Goal: Communication & Community: Answer question/provide support

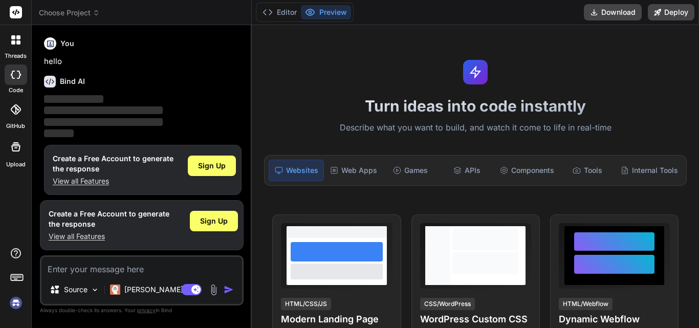
scroll to position [5, 0]
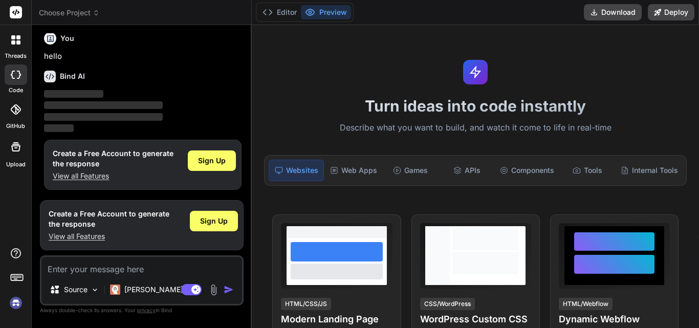
type textarea "x"
click at [200, 220] on div "Sign Up" at bounding box center [214, 221] width 48 height 20
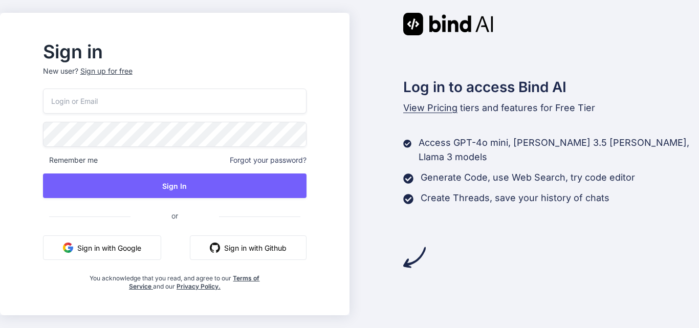
click at [133, 72] on div "Sign up for free" at bounding box center [106, 71] width 52 height 10
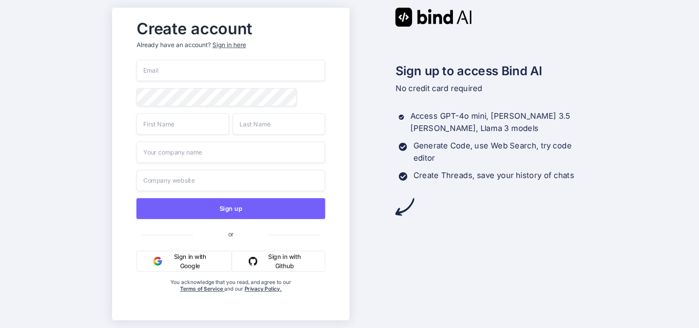
click at [155, 70] on input "email" at bounding box center [230, 70] width 189 height 21
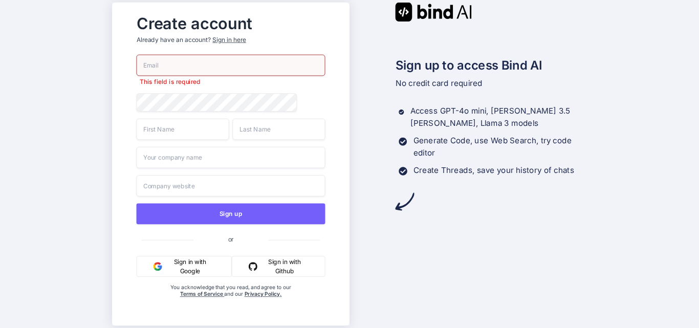
click at [161, 62] on input "email" at bounding box center [230, 65] width 189 height 21
paste input "tavodav535@futebr.com"
type input "tavodav535@futebr.com"
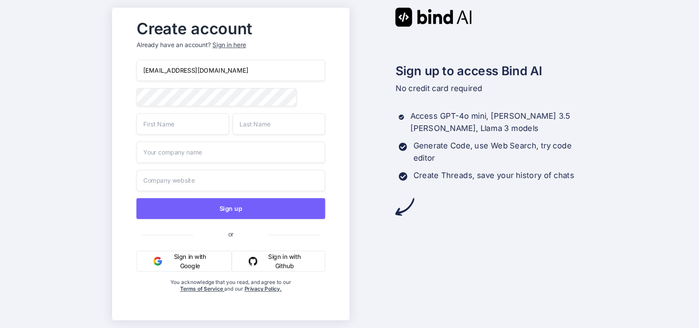
click at [164, 129] on input "text" at bounding box center [182, 123] width 93 height 21
type input "Upendra"
click at [254, 128] on input "text" at bounding box center [278, 123] width 93 height 21
type input "Sahi"
click at [220, 158] on input "text" at bounding box center [230, 152] width 189 height 21
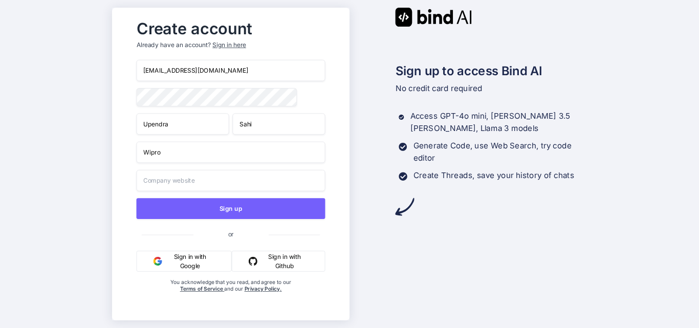
type input "Wipro"
click at [180, 184] on input "text" at bounding box center [230, 180] width 189 height 21
paste input "https://www.google.com/search?q=Wipro&rlz=1C1CHBF_enIN1176IN1176&oq=Wipro&gs_lc…"
type input "https://www.google.com/search?q=Wipro&rlz=1C1CHBF_enIN1176IN1176&oq=Wipro&gs_lc…"
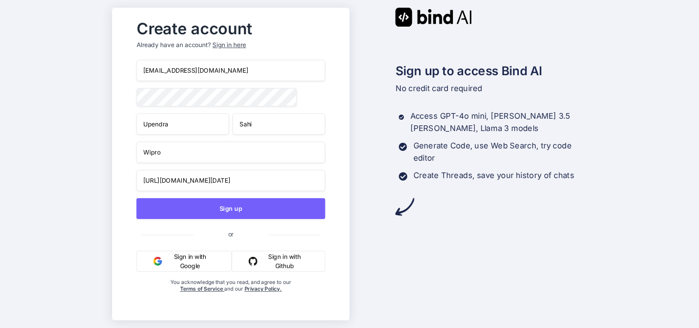
scroll to position [0, 0]
drag, startPoint x: 218, startPoint y: 69, endPoint x: 142, endPoint y: 71, distance: 75.8
click at [142, 71] on input "tavodav535@futebr.com" at bounding box center [230, 70] width 189 height 21
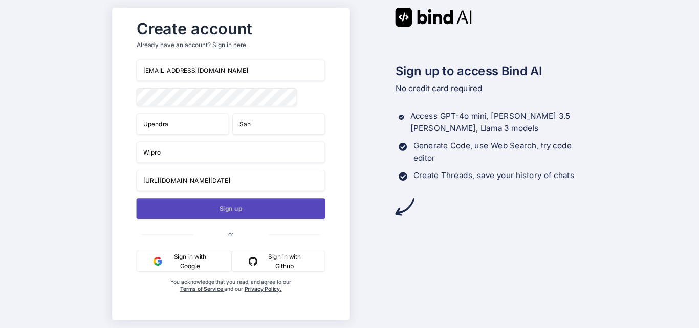
click at [218, 207] on button "Sign up" at bounding box center [230, 208] width 189 height 21
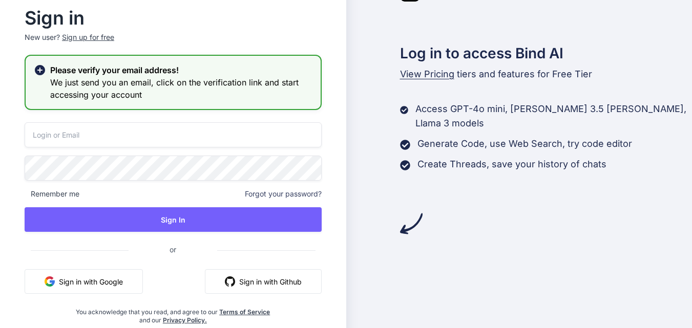
click at [59, 134] on input "email" at bounding box center [173, 134] width 297 height 25
paste input "tavodav535@futebr.com"
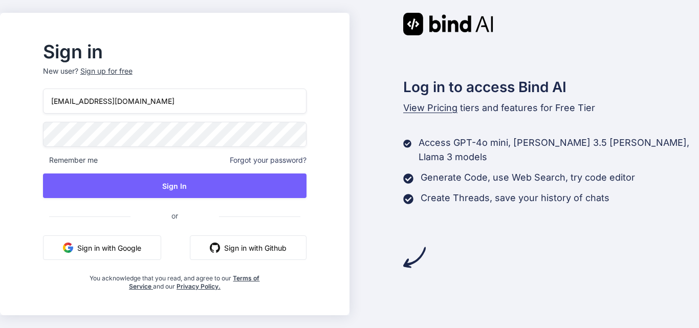
type input "tavodav535@futebr.com"
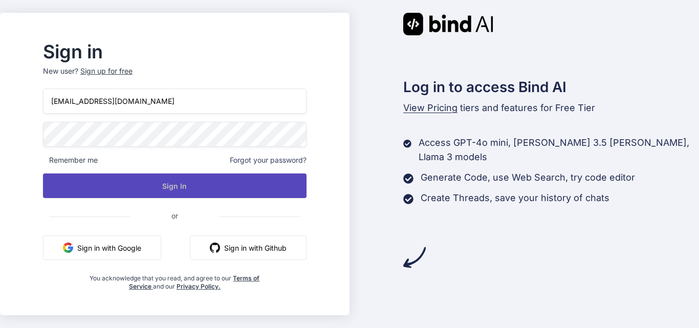
click at [150, 184] on button "Sign In" at bounding box center [175, 186] width 264 height 25
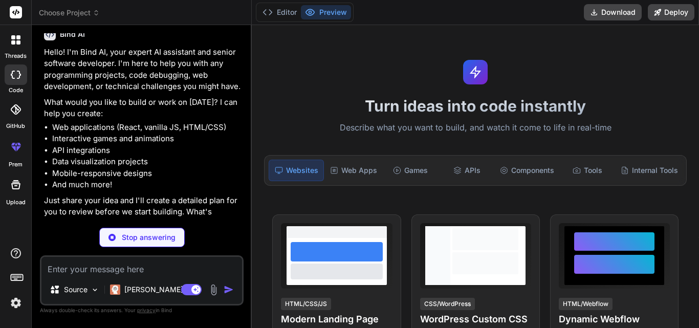
scroll to position [23, 0]
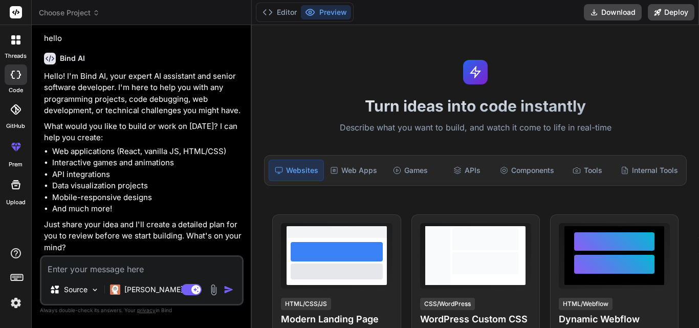
type textarea "x"
click at [17, 9] on rect at bounding box center [16, 12] width 12 height 12
click at [265, 14] on polyline at bounding box center [265, 12] width 3 height 5
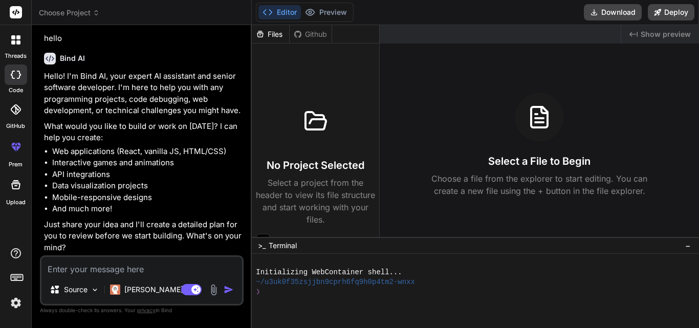
click at [265, 14] on polyline at bounding box center [265, 12] width 3 height 5
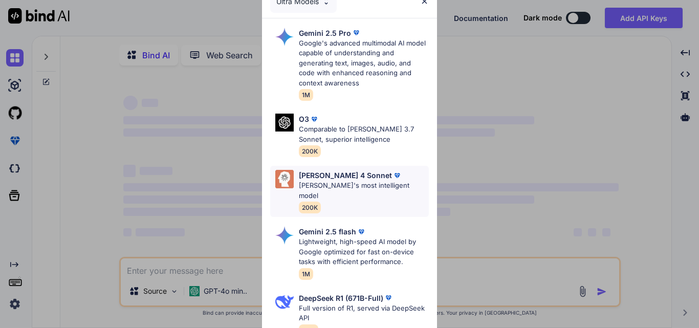
type textarea "x"
click at [426, 0] on img at bounding box center [424, 1] width 9 height 9
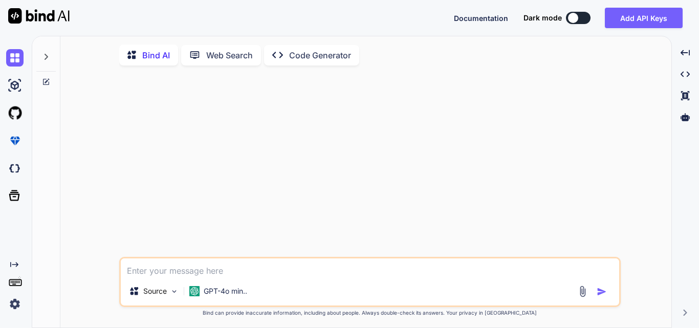
click at [206, 273] on textarea at bounding box center [370, 268] width 499 height 18
type textarea "c"
type textarea "x"
type textarea "cas"
type textarea "x"
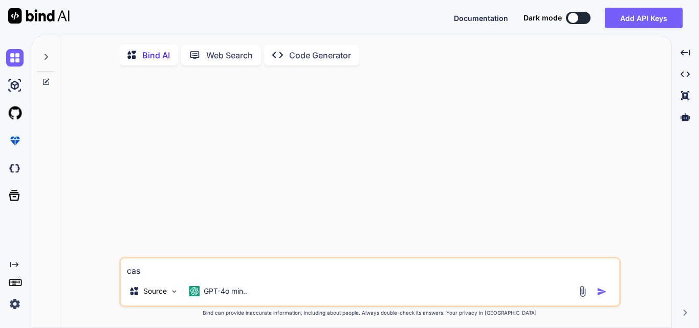
type textarea "casc"
type textarea "x"
type textarea "cascs"
type textarea "x"
type textarea "cascsc"
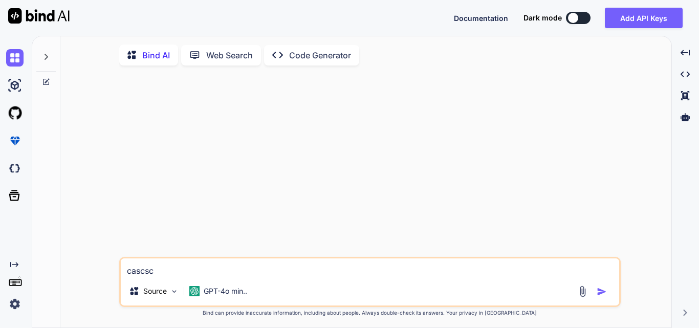
type textarea "x"
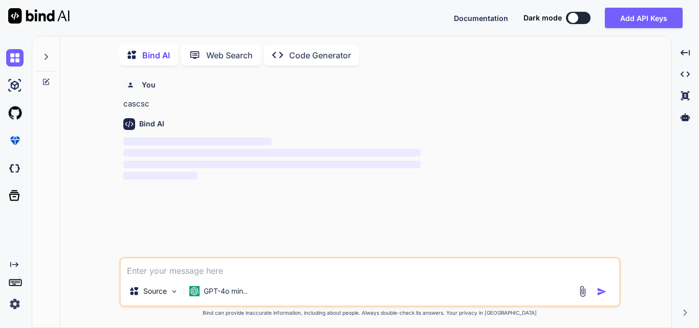
scroll to position [4, 0]
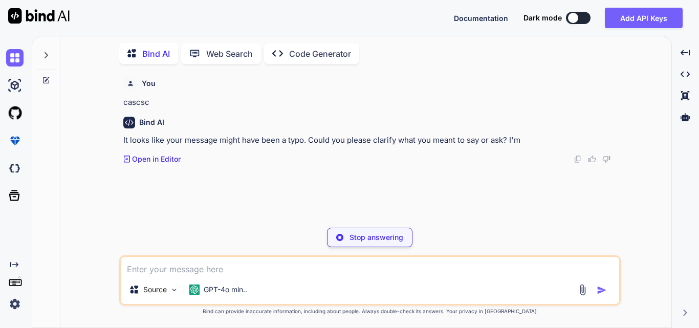
type textarea "x"
click at [185, 266] on textarea at bounding box center [370, 266] width 499 height 18
paste textarea "<td class="col"> <div class="label"> <label style="color: black;">15</label> <l…"
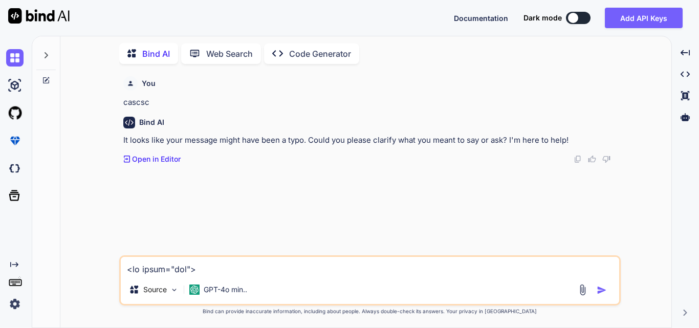
scroll to position [1979, 0]
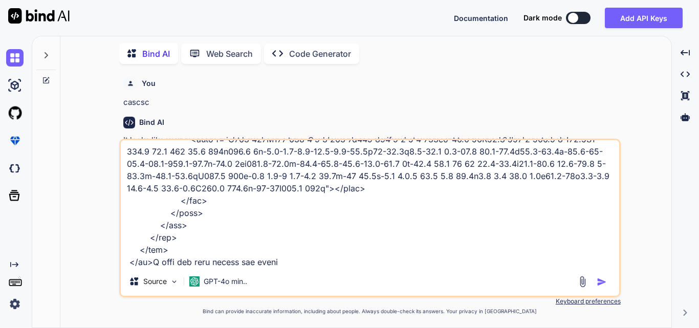
click at [297, 270] on div "Source GPT-4o min.." at bounding box center [370, 218] width 502 height 159
click at [293, 267] on textarea at bounding box center [370, 203] width 499 height 127
click at [292, 266] on textarea at bounding box center [370, 203] width 499 height 127
paste textarea "<td class="col"> <div class="label"> <label style="color: black;">20</label> <l…"
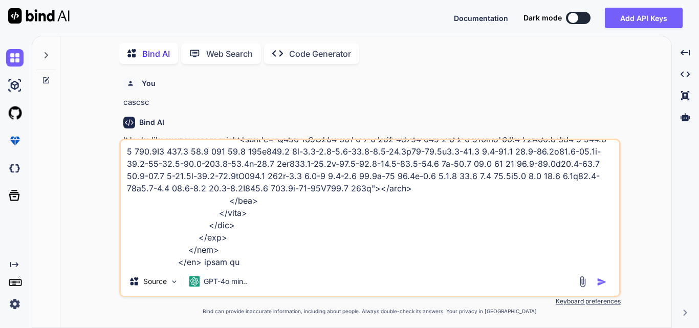
type textarea "<td class="col"> <div class="label"> <label style="color: black;">15</label> <l…"
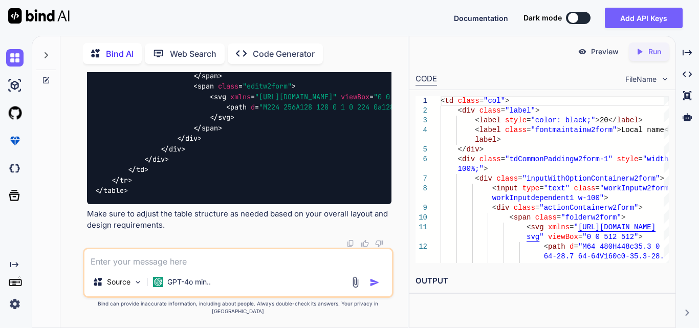
scroll to position [2429, 0]
click at [164, 262] on textarea at bounding box center [238, 258] width 308 height 18
type textarea "when td extra then the table exceed and I want to in the table"
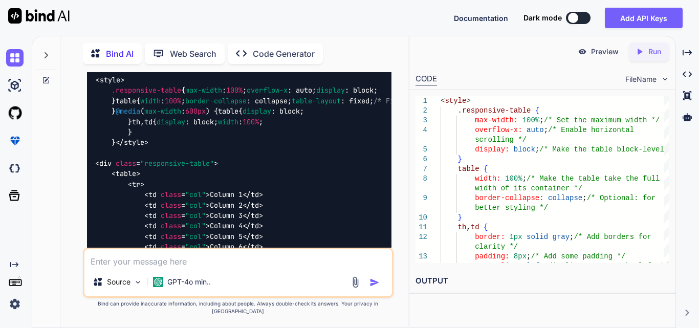
scroll to position [3357, 0]
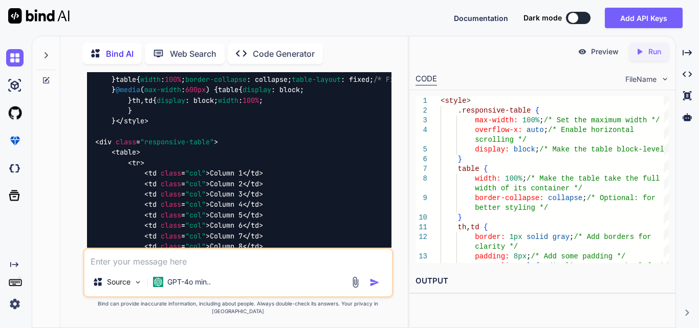
click at [169, 268] on textarea at bounding box center [238, 258] width 308 height 18
paste textarea "<td class="td-only-3"> <div class="row" style="width: 100%; display: flex; just…"
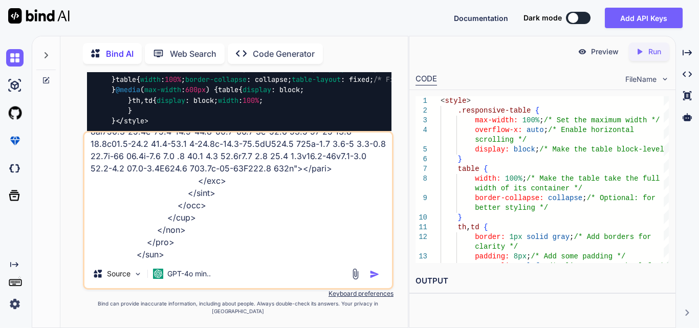
type textarea "<td class="td-only-3"> <div class="row" style="width: 100%; display: flex; just…"
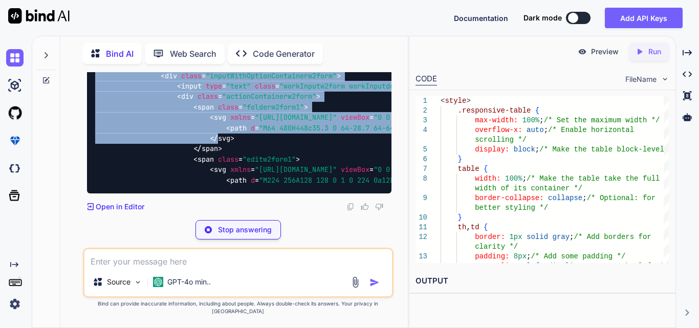
scroll to position [4970, 0]
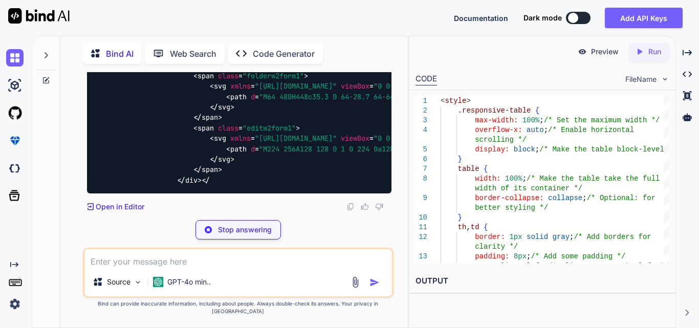
drag, startPoint x: 95, startPoint y: 130, endPoint x: 97, endPoint y: 74, distance: 55.9
click at [97, 74] on div "< td class = "td-only-3" > < div class = "row" style = "width: 100%; display: f…" at bounding box center [239, 86] width 305 height 214
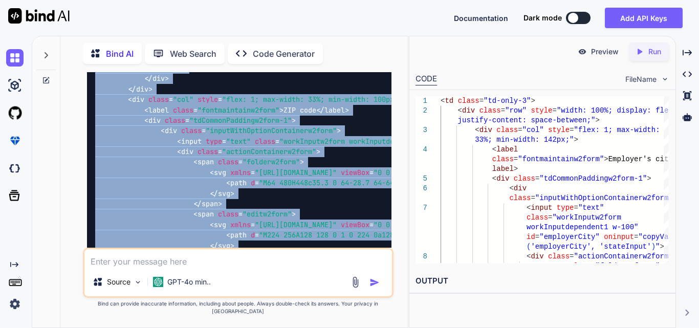
scroll to position [4876, 0]
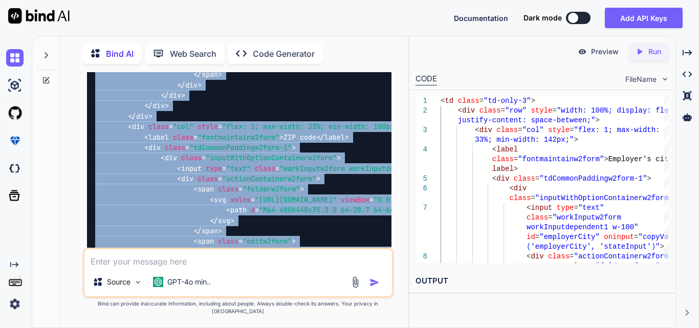
drag, startPoint x: 117, startPoint y: 110, endPoint x: 96, endPoint y: 168, distance: 62.2
click at [94, 168] on div "< td class = "td-only-3" > < div class = "row" style = "width: 100%; display: f…" at bounding box center [239, 17] width 305 height 684
copy code "< td class = "td-only-3" > < div class = "row" style = "width: 100%; display: f…"
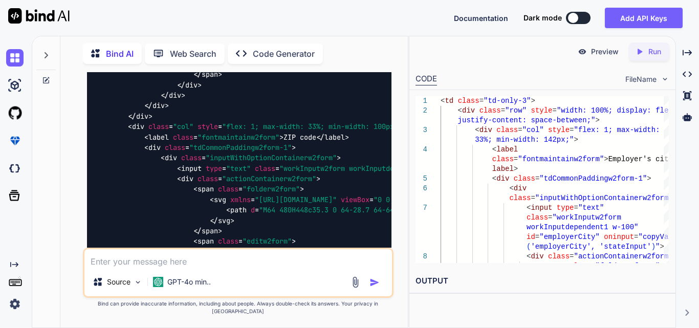
click at [185, 268] on textarea at bounding box center [238, 258] width 308 height 18
paste textarea "<div class="row" style="width: 100%; display: flex; justify-content: space-betw…"
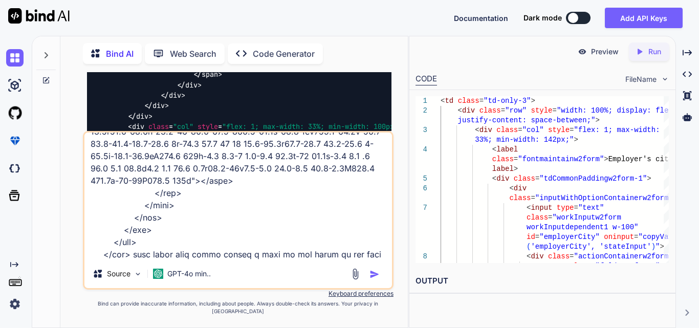
scroll to position [320, 0]
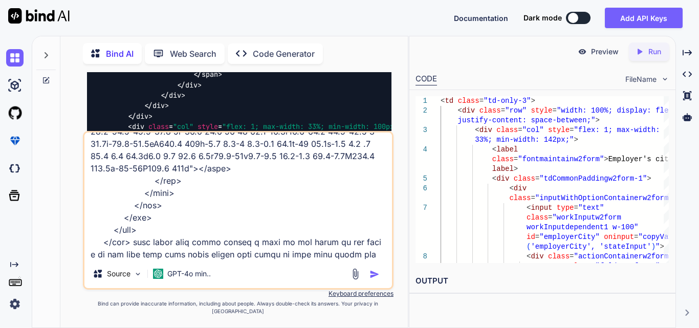
type textarea "<div class="row" style="width: 100%; display: flex; justify-content: space-betw…"
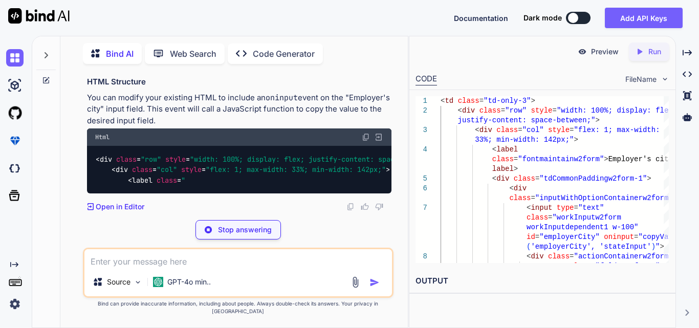
scroll to position [6318, 0]
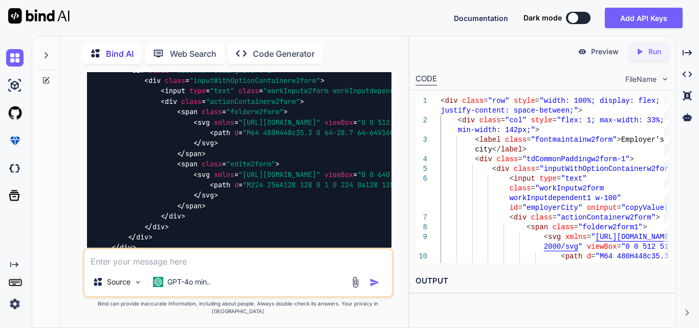
click at [140, 268] on textarea at bounding box center [238, 258] width 308 height 18
paste textarea "<div class="tdCommonPaddingw2form-1"> <div class="inputWithOptionContainerw2for…"
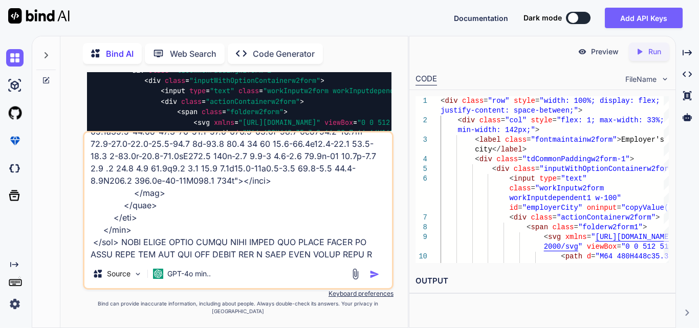
scroll to position [271, 0]
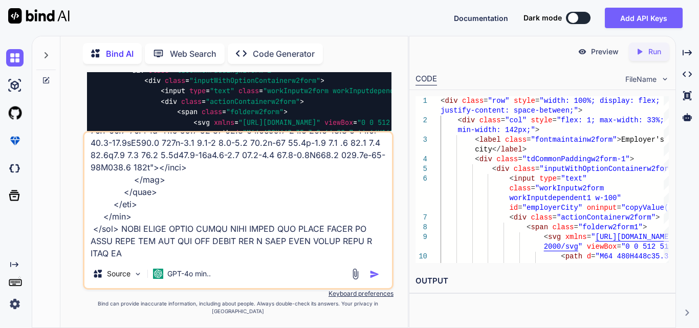
type textarea "<div class="tdCommonPaddingw2form-1"> <div class="inputWithOptionContainerw2for…"
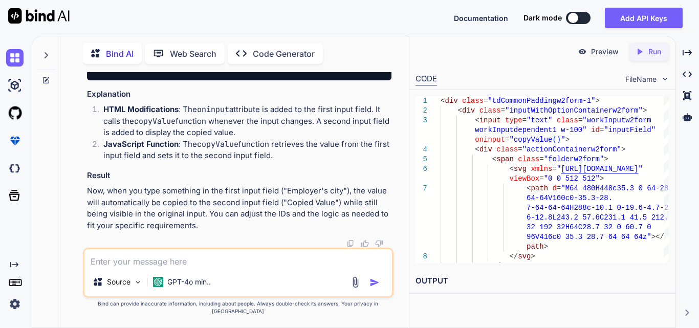
scroll to position [7732, 0]
click at [45, 82] on div at bounding box center [46, 181] width 28 height 293
click at [46, 76] on icon at bounding box center [46, 80] width 8 height 8
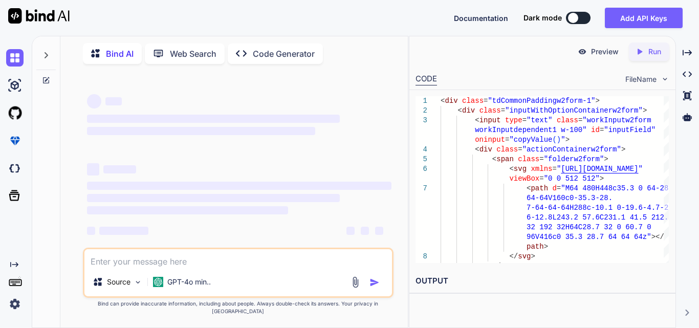
click at [161, 268] on textarea at bounding box center [238, 258] width 308 height 18
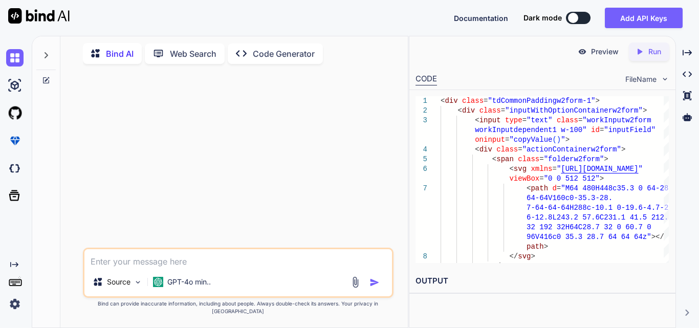
paste textarea "<div class="tdCommonPaddingw2form-1"> <div class="inputWithOptionContainerw2for…"
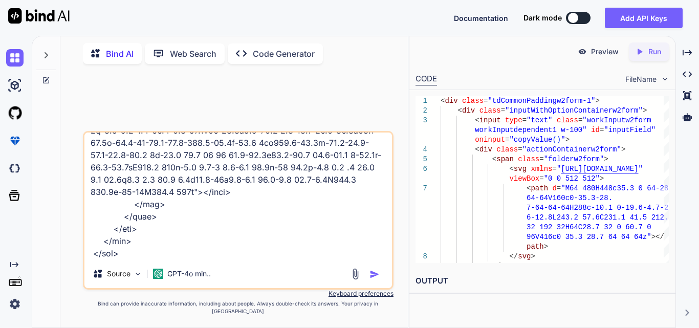
click at [131, 260] on textarea at bounding box center [238, 196] width 308 height 127
click at [144, 257] on textarea at bounding box center [238, 196] width 308 height 127
paste textarea ".tdCommonPaddingw2form-1 { padding: 3px; } .inputWithOptionContainerw2form { po…"
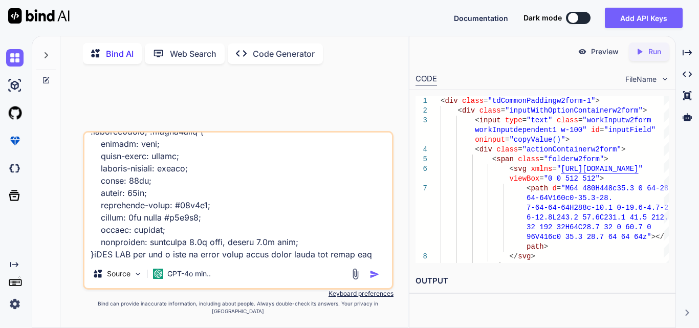
scroll to position [849, 0]
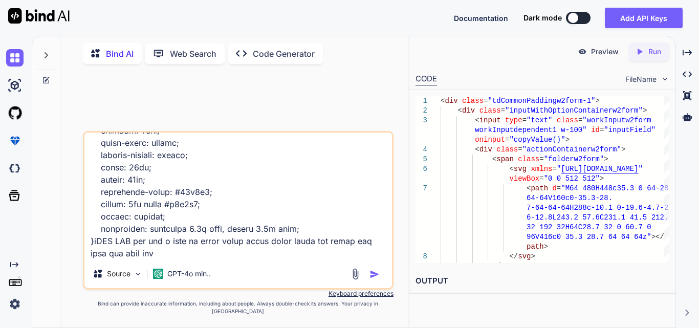
type textarea "<div class="tdCommonPaddingw2form-1"> <div class="inputWithOptionContainerw2for…"
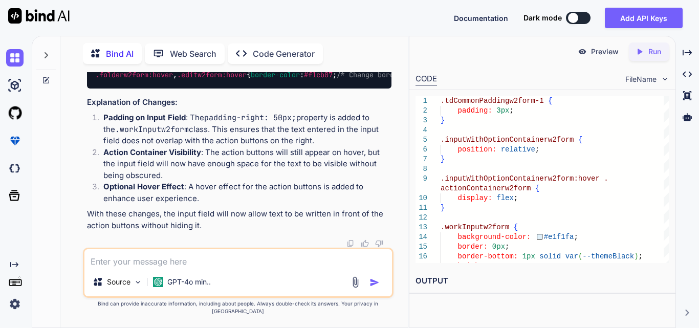
scroll to position [1111, 0]
